Goal: Subscribe to service/newsletter

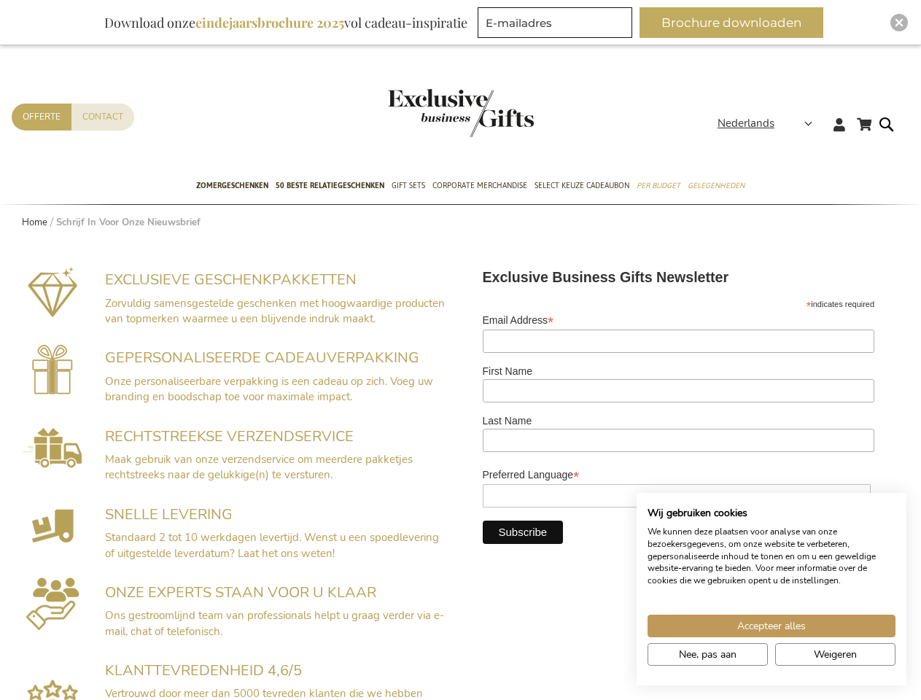
click at [687, 410] on div "First Name" at bounding box center [679, 390] width 392 height 50
click at [737, 23] on button "Brochure downloaden" at bounding box center [731, 22] width 184 height 31
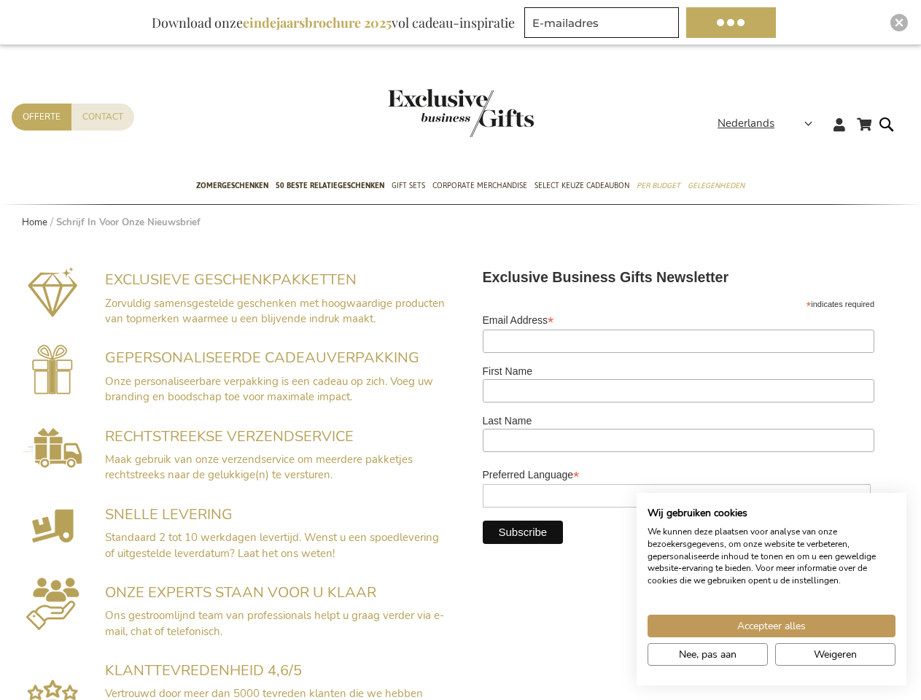
click at [899, 23] on img "Close" at bounding box center [899, 22] width 9 height 9
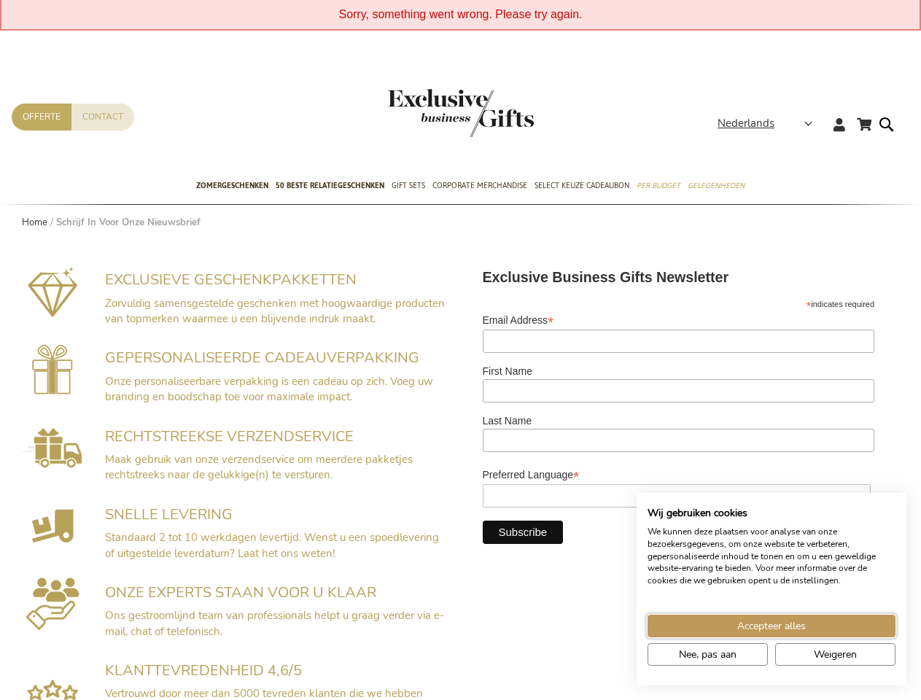
click at [771, 626] on span "Accepteer alles" at bounding box center [771, 625] width 69 height 15
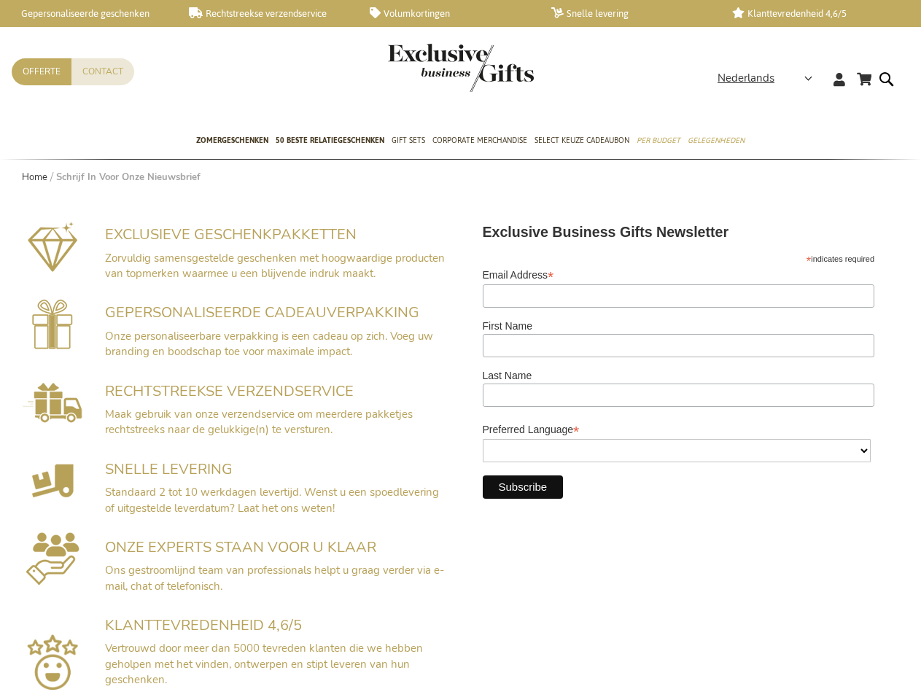
click at [707, 654] on div "EXCLUSIEVE GESCHENKPAKKETTEN Zorvuldig samensgestelde geschenken met hoogwaardi…" at bounding box center [460, 470] width 919 height 534
click at [835, 654] on div "EXCLUSIEVE GESCHENKPAKKETTEN Zorvuldig samensgestelde geschenken met hoogwaardi…" at bounding box center [460, 470] width 919 height 534
